Goal: Information Seeking & Learning: Learn about a topic

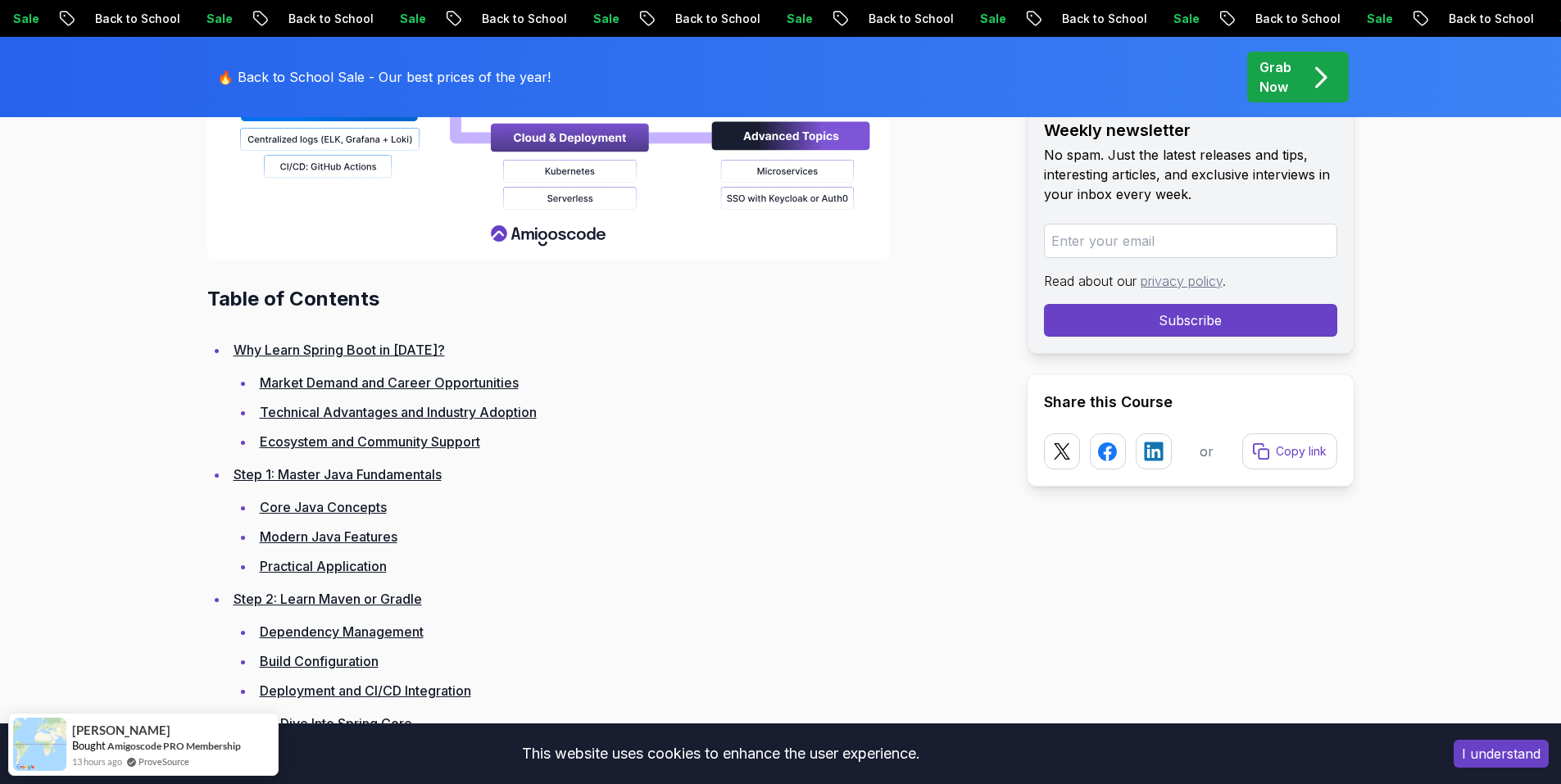
scroll to position [2294, 0]
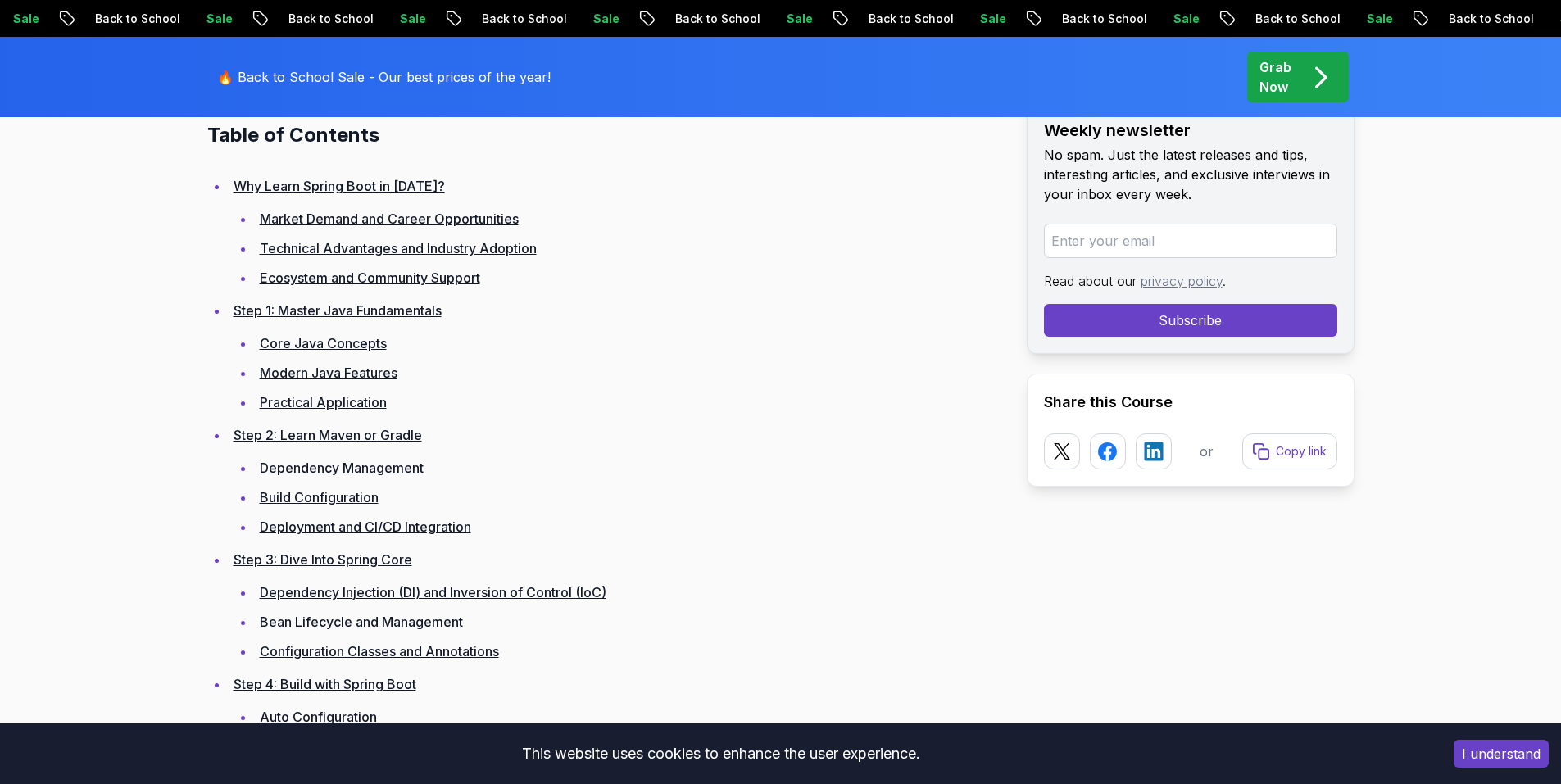
click at [350, 316] on link "Step 1: Master Java Fundamentals" at bounding box center [337, 311] width 208 height 16
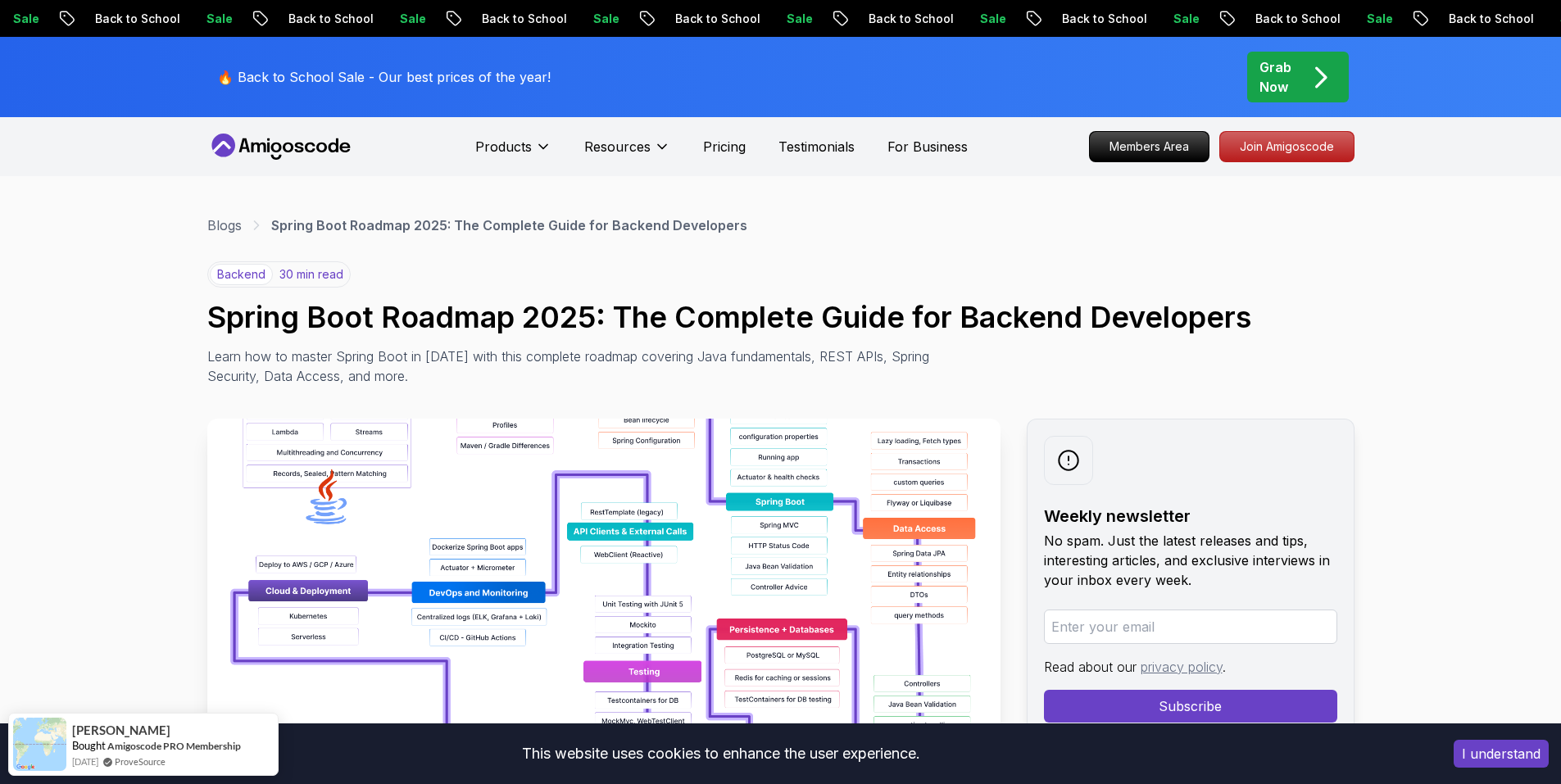
click at [420, 77] on p "🔥 Back to School Sale - Our best prices of the year!" at bounding box center [383, 77] width 334 height 20
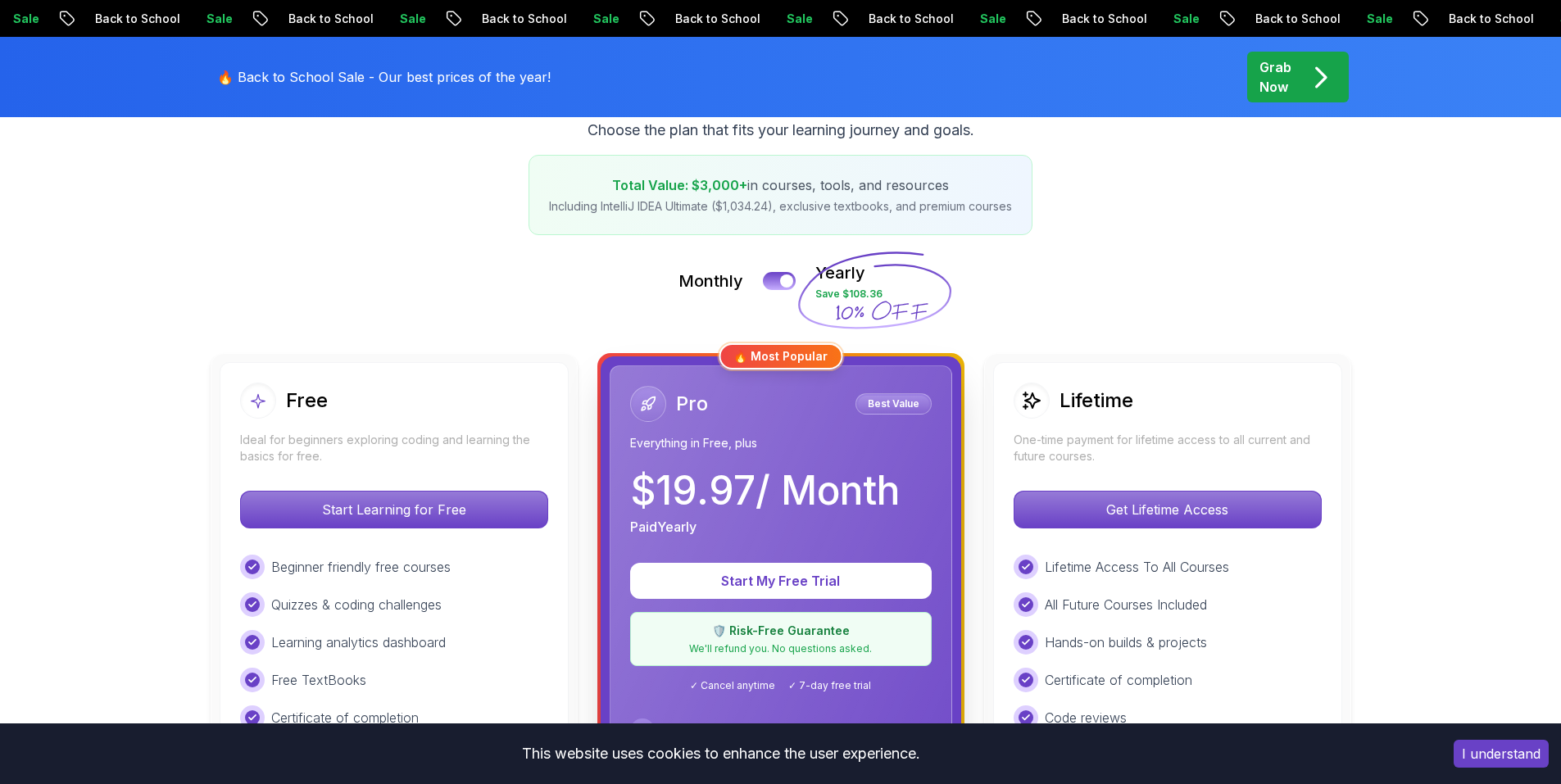
scroll to position [410, 0]
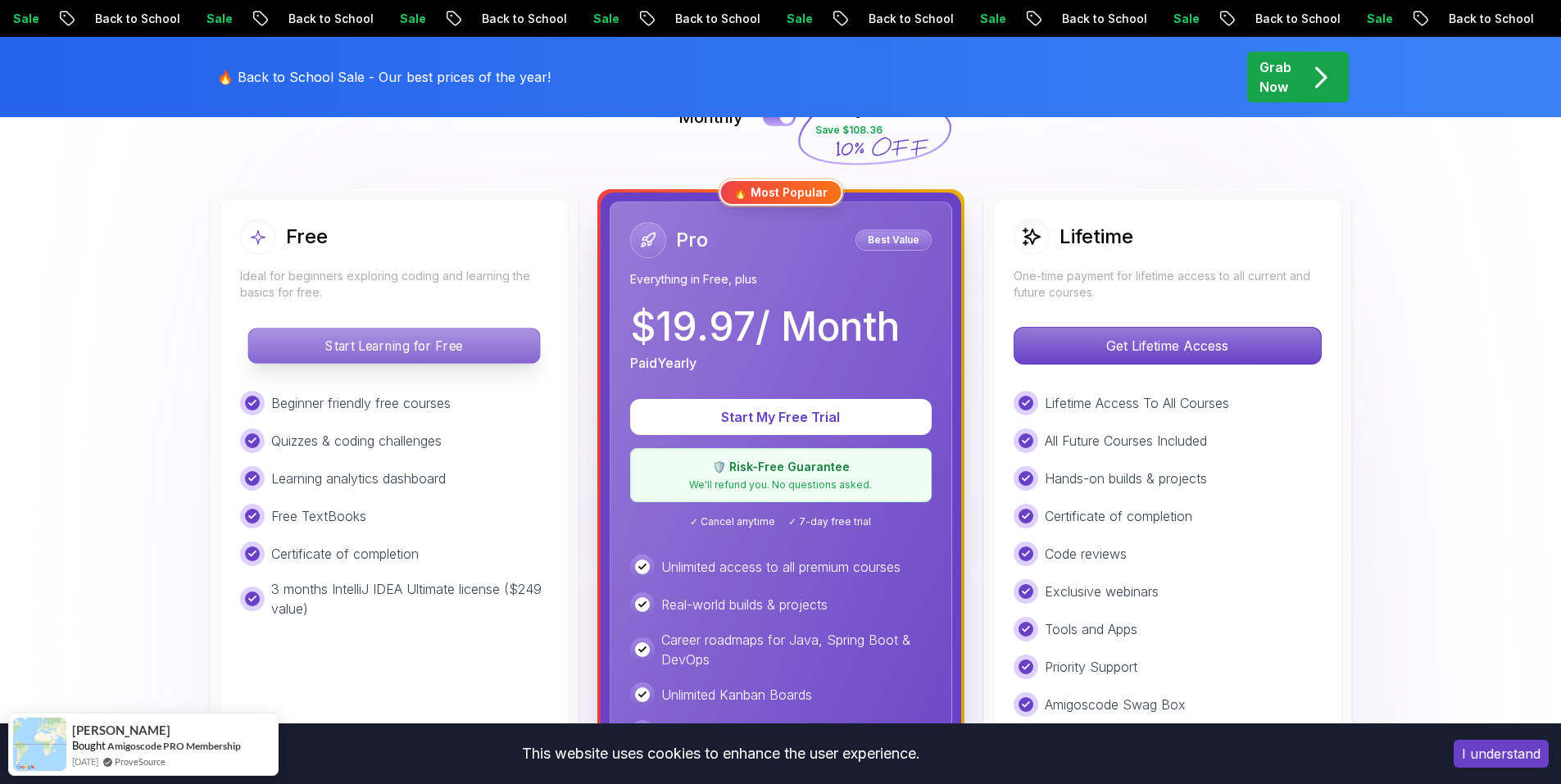
click at [462, 338] on p "Start Learning for Free" at bounding box center [393, 346] width 291 height 34
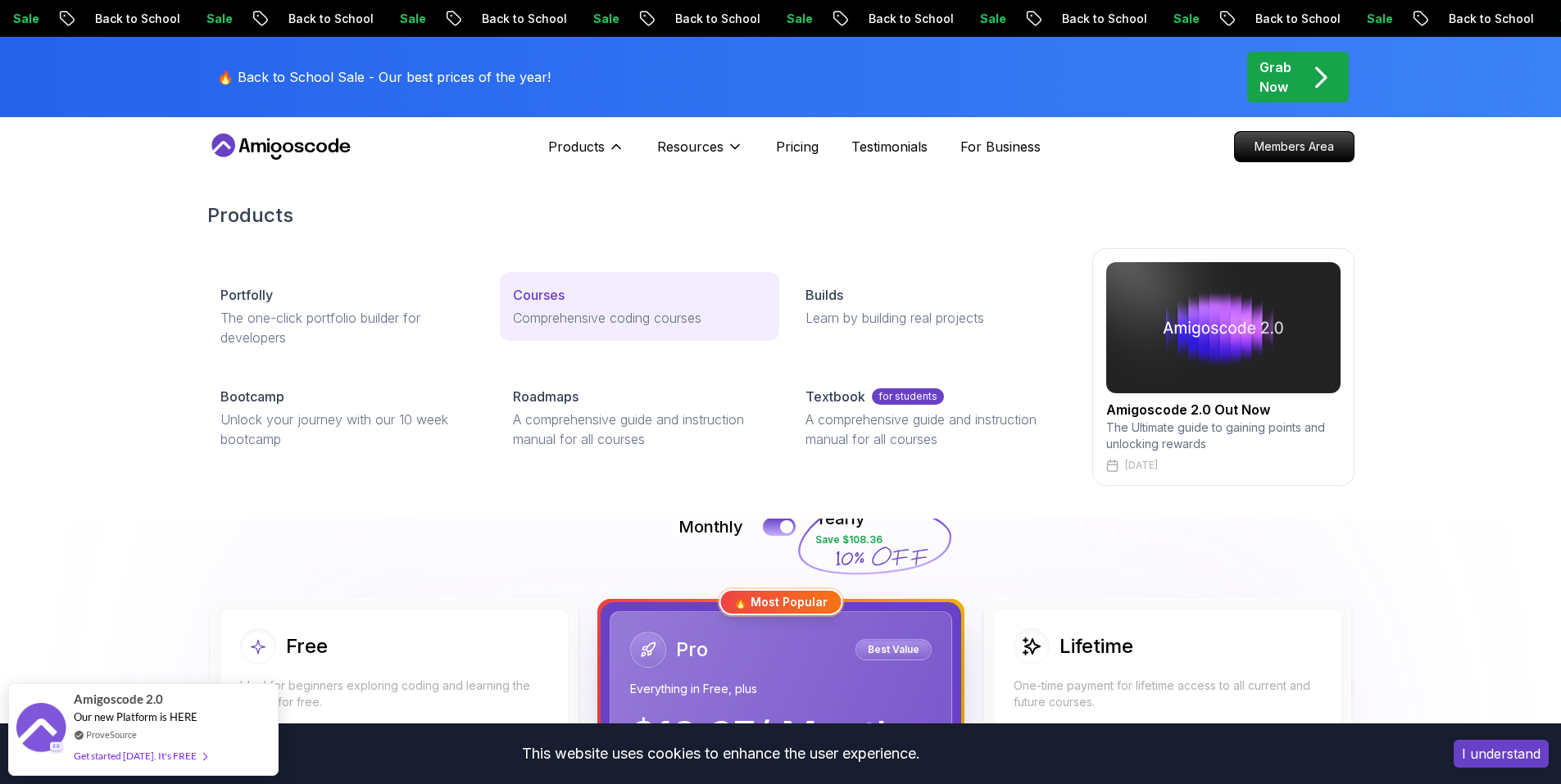
click at [543, 305] on link "Courses Comprehensive coding courses" at bounding box center [639, 306] width 279 height 68
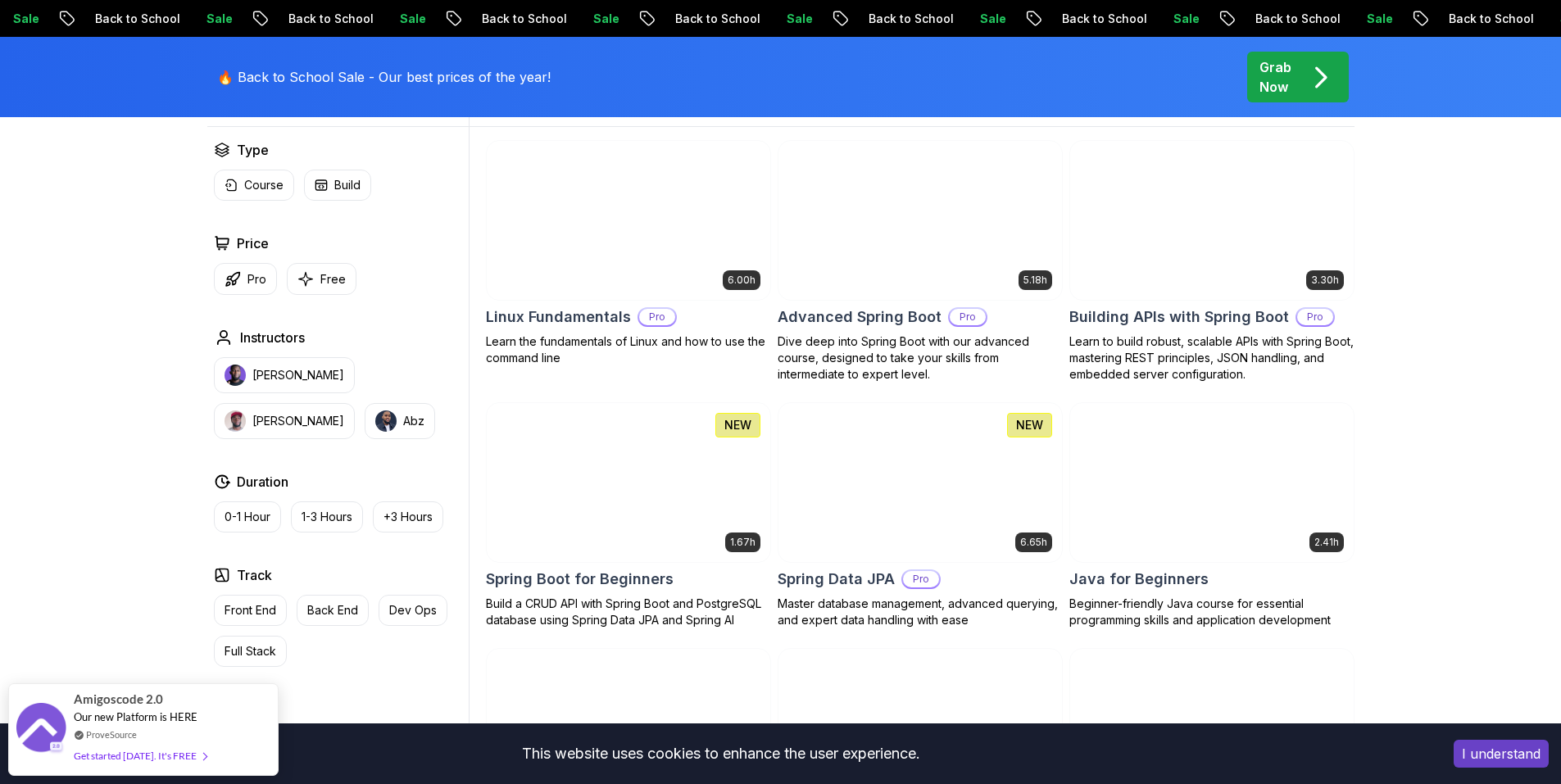
scroll to position [328, 0]
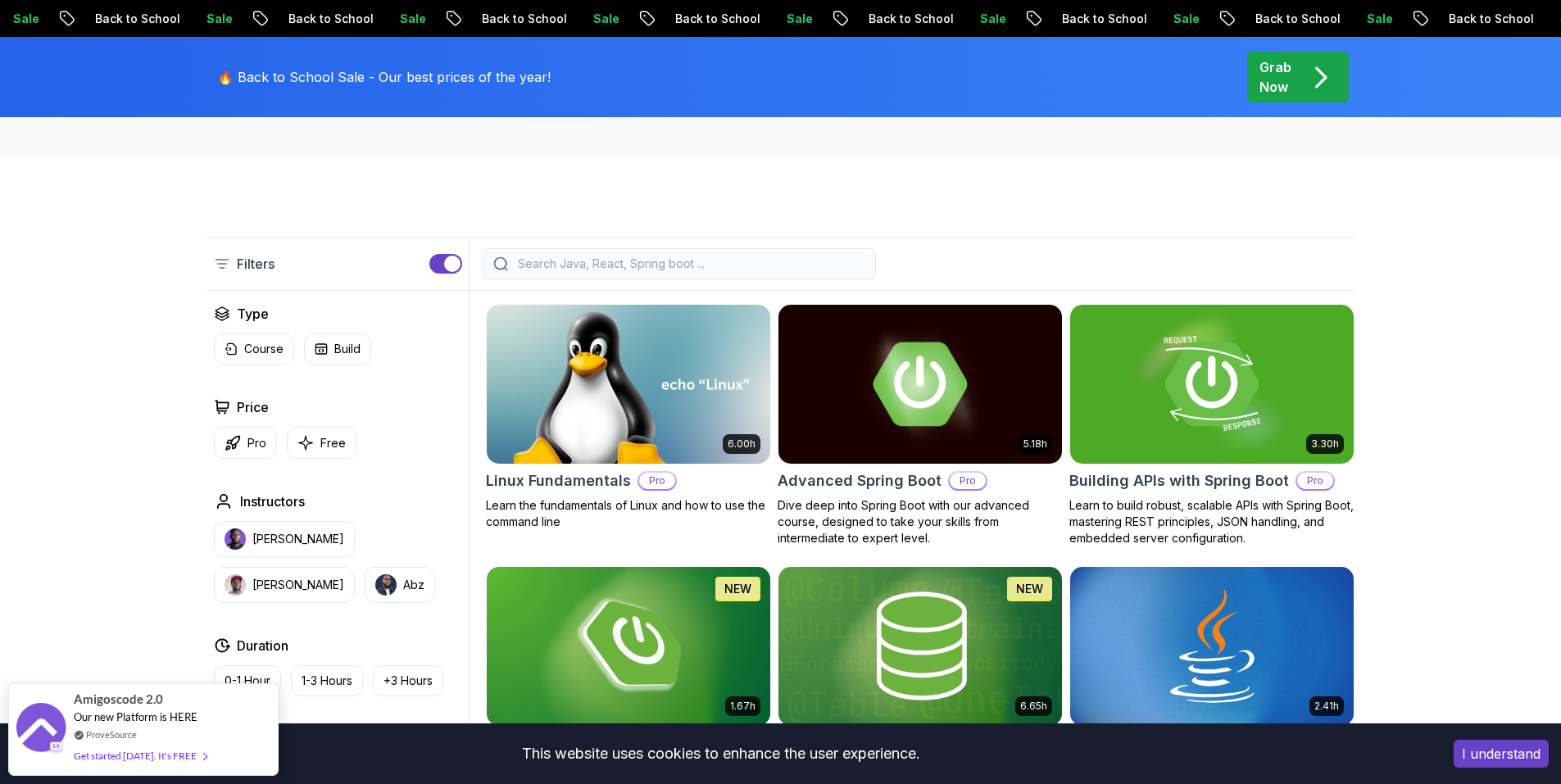
click at [610, 261] on input "search" at bounding box center [690, 264] width 351 height 16
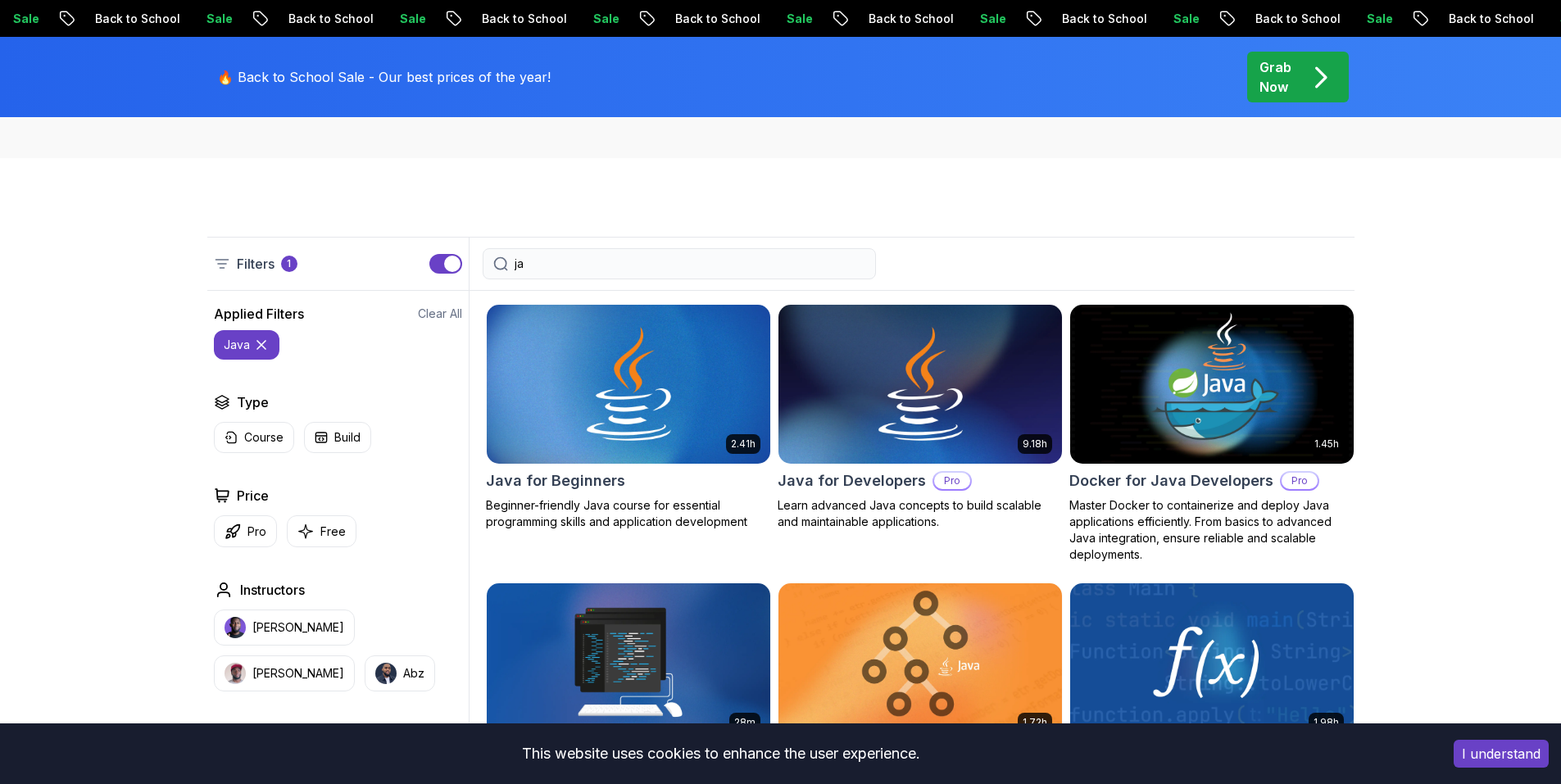
type input "j"
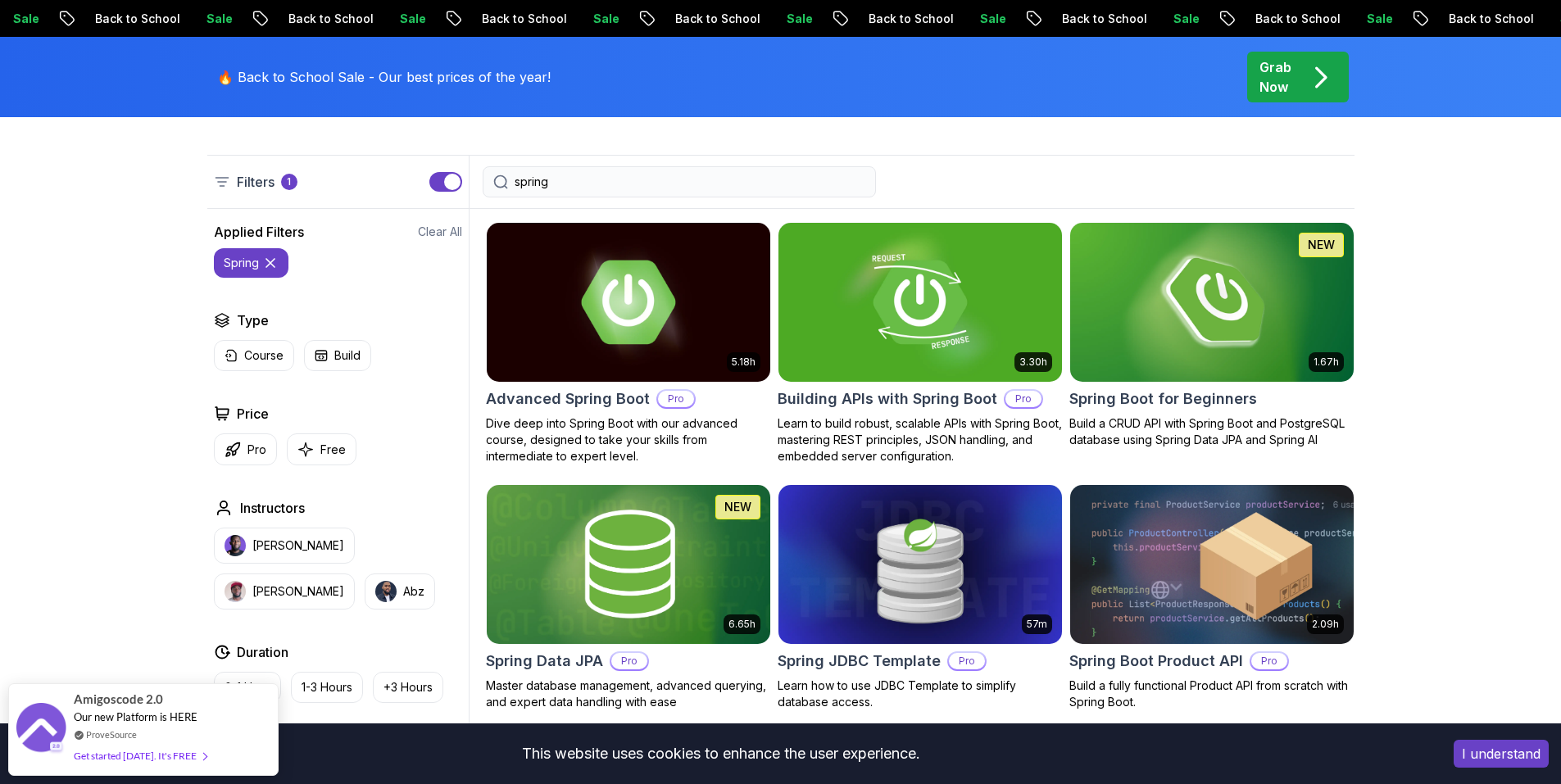
scroll to position [328, 0]
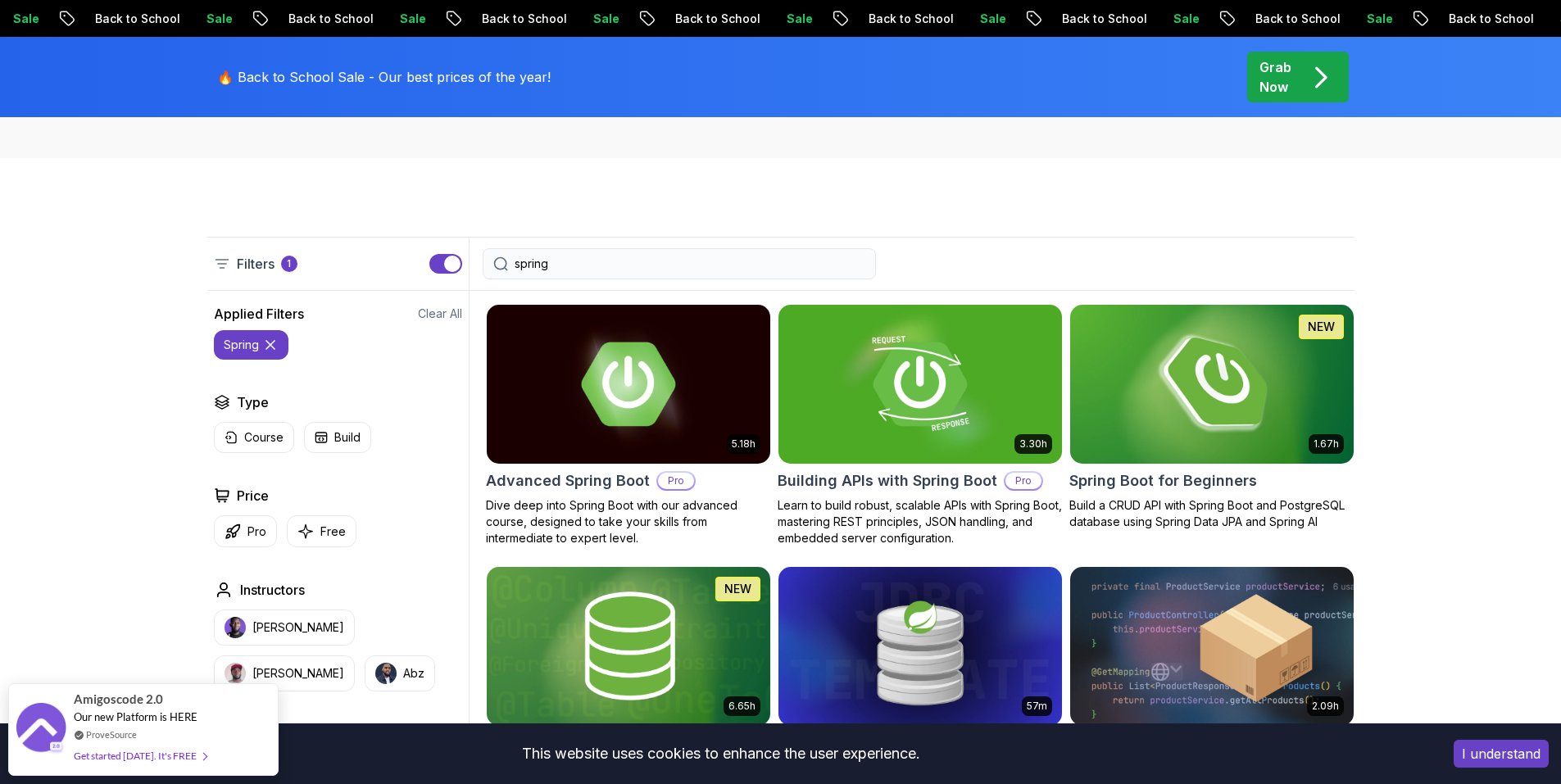
type input "spring"
click at [1168, 477] on h2 "Spring Boot for Beginners" at bounding box center [1163, 481] width 187 height 23
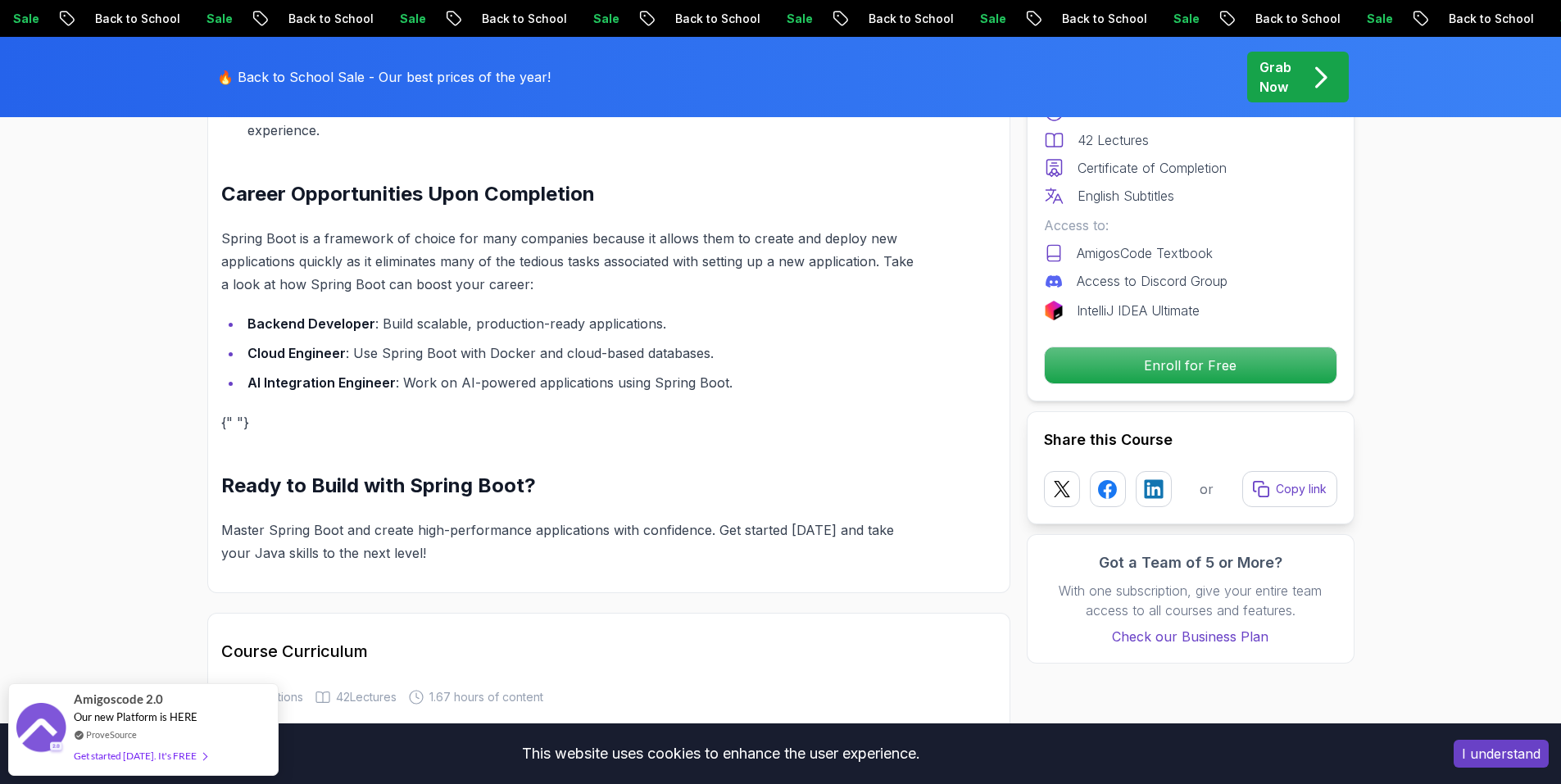
scroll to position [2131, 0]
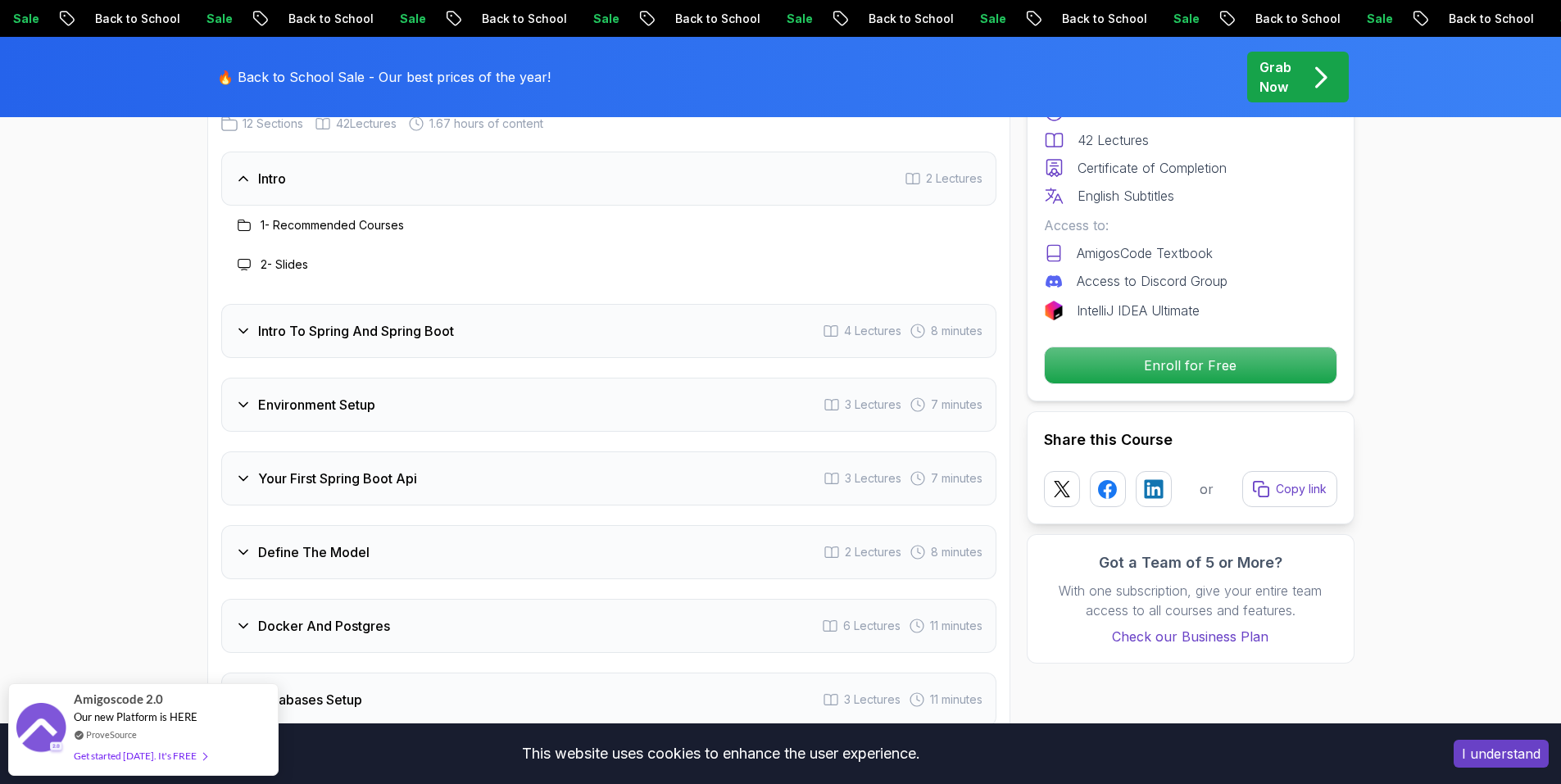
click at [336, 395] on h3 "Environment Setup" at bounding box center [317, 405] width 117 height 20
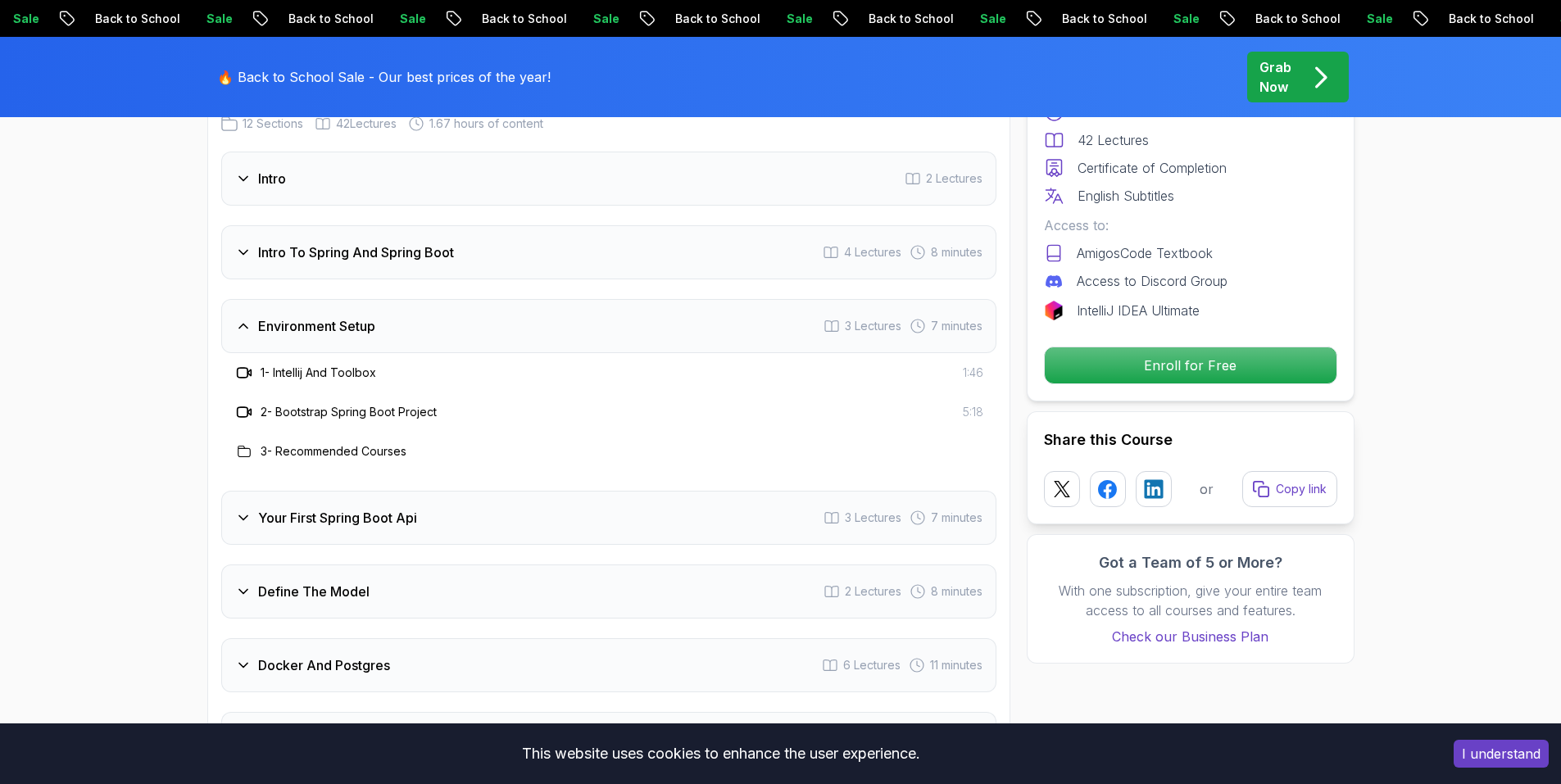
click at [395, 311] on div "Environment Setup 3 Lectures 7 minutes" at bounding box center [609, 326] width 775 height 54
